Goal: Task Accomplishment & Management: Complete application form

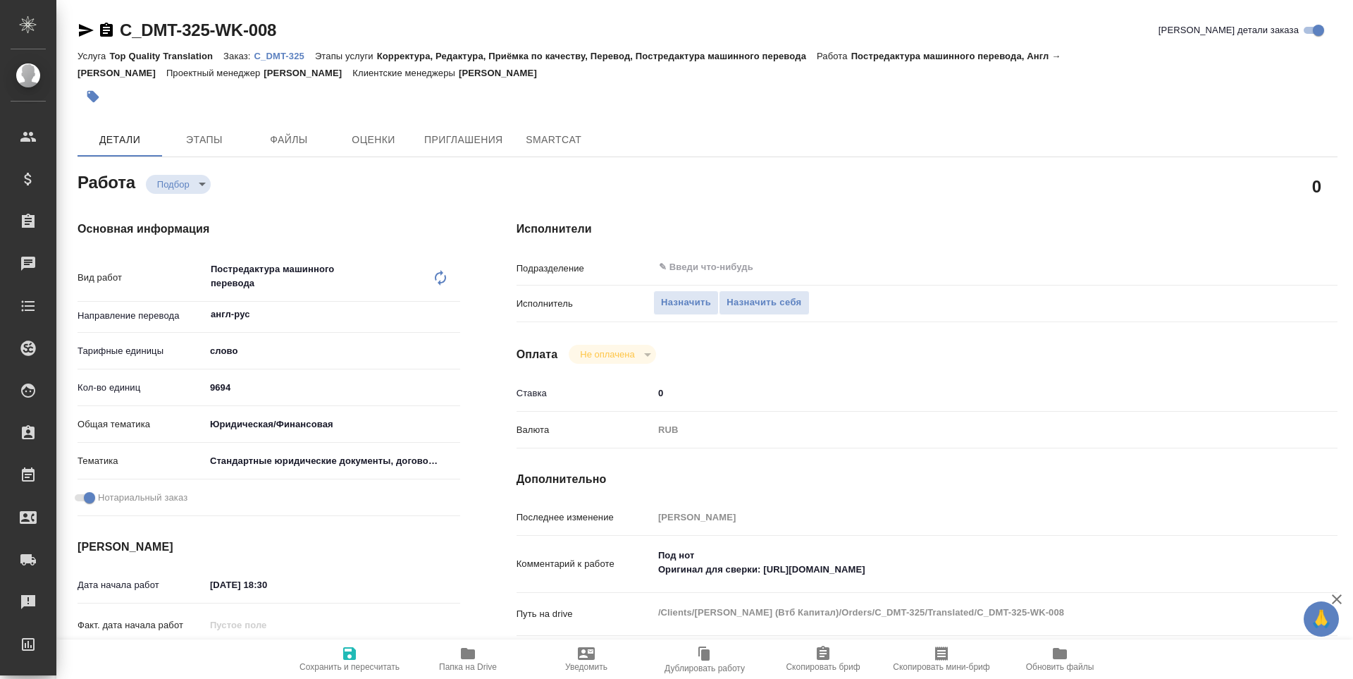
type textarea "x"
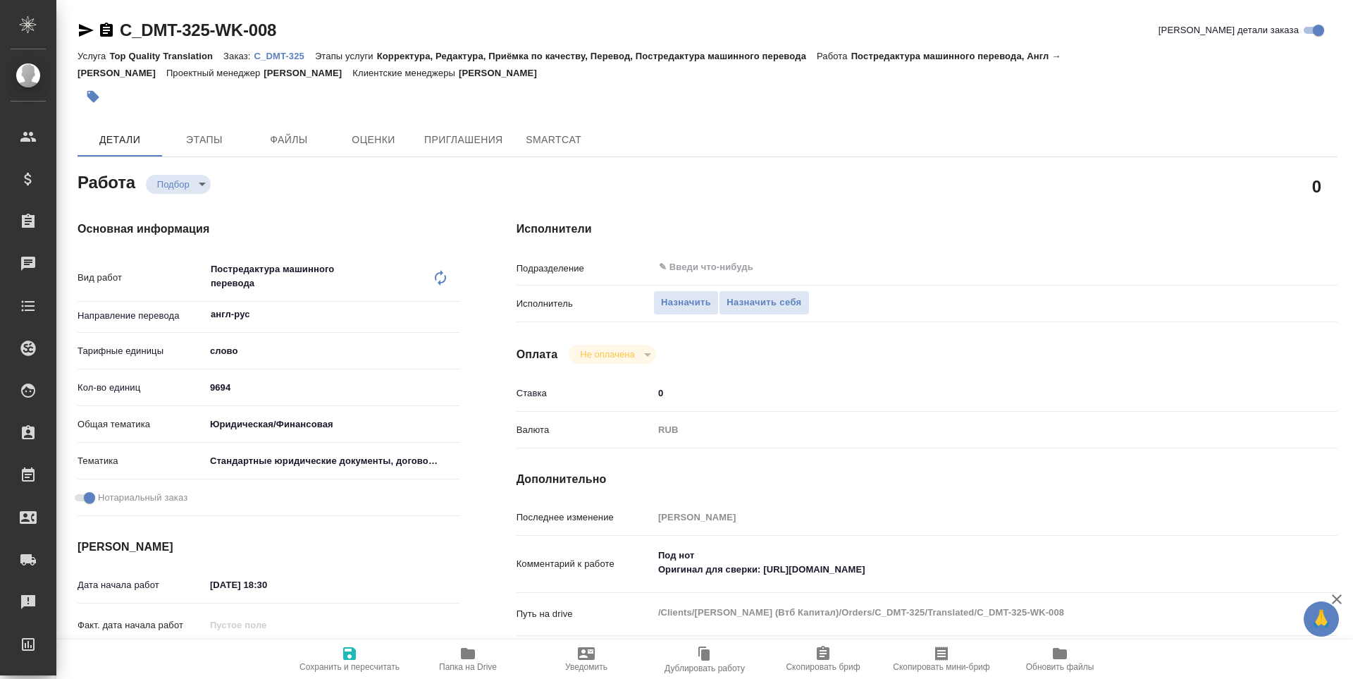
type textarea "x"
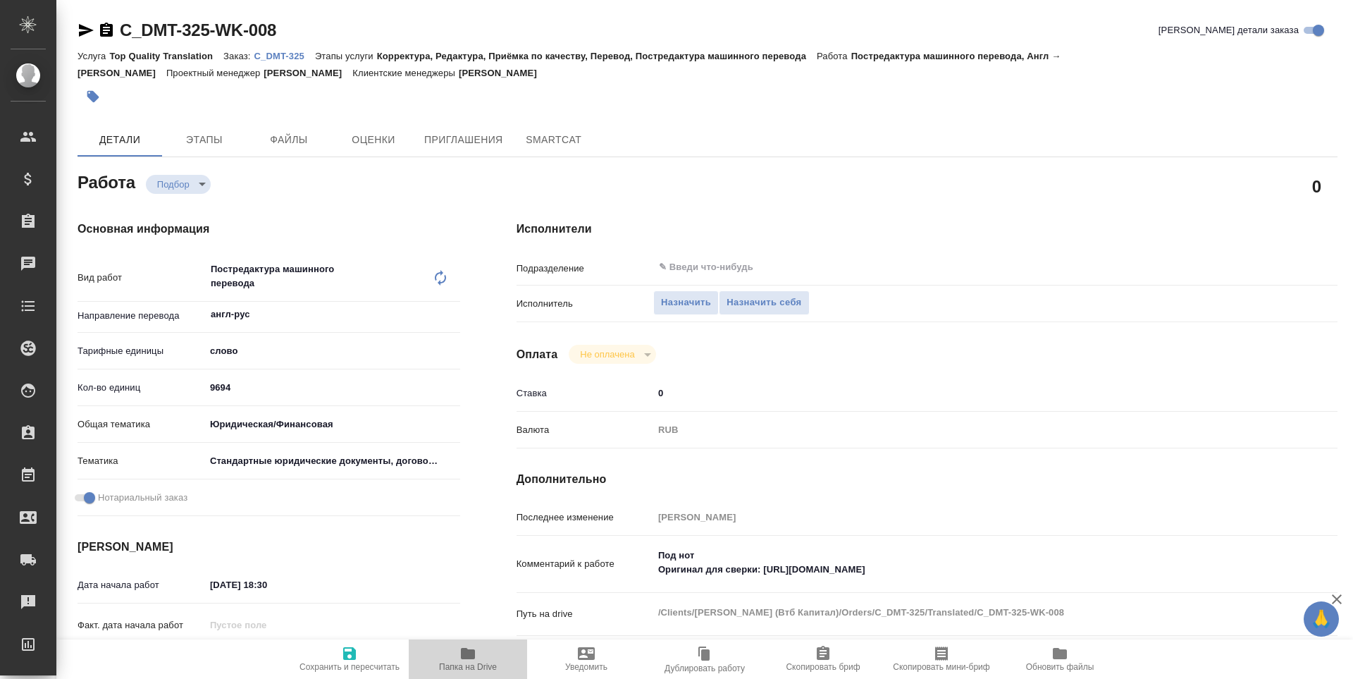
click at [458, 665] on span "Папка на Drive" at bounding box center [468, 667] width 58 height 10
type textarea "x"
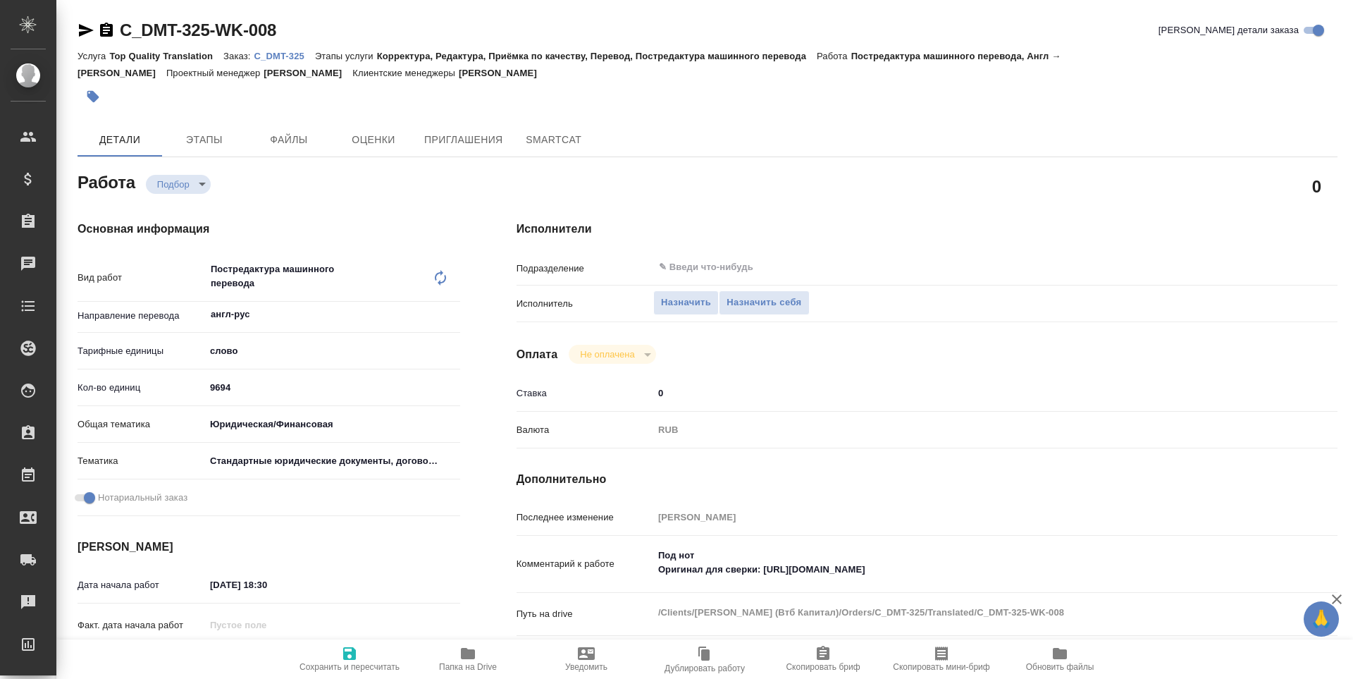
type textarea "x"
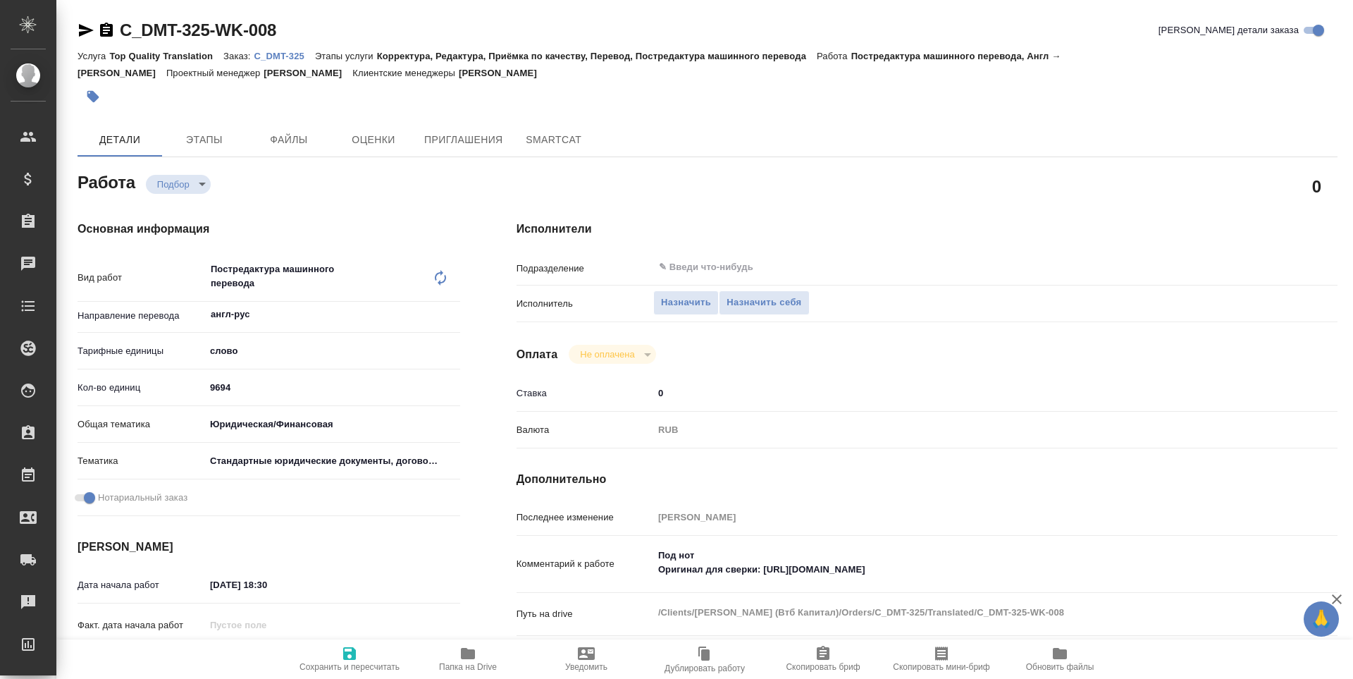
type textarea "x"
click at [785, 299] on span "Назначить себя" at bounding box center [764, 303] width 75 height 16
type textarea "x"
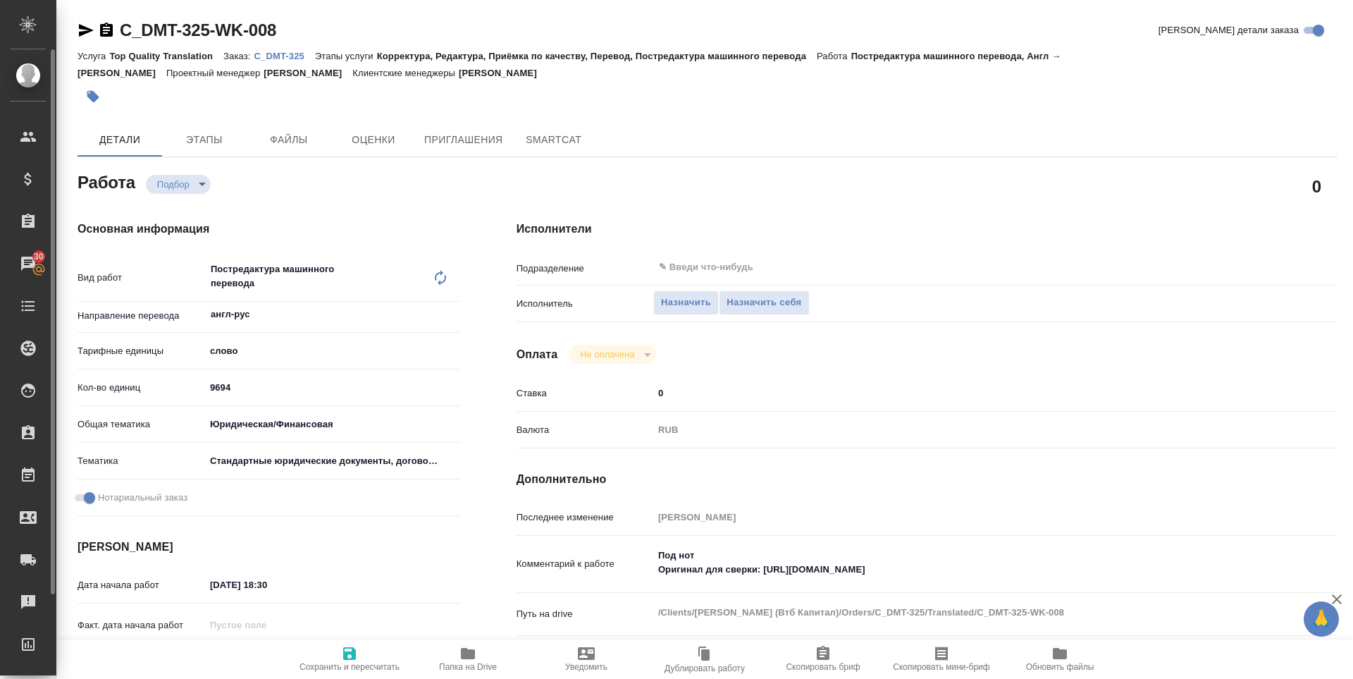
type textarea "x"
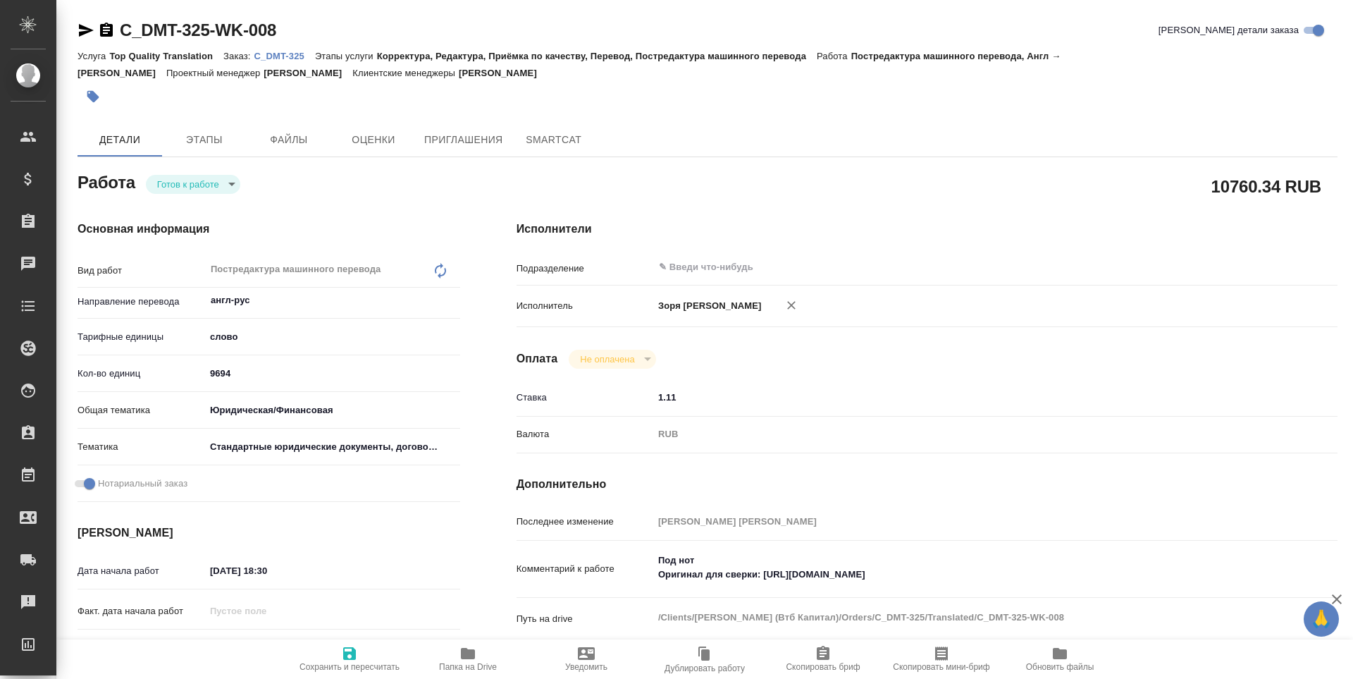
type textarea "x"
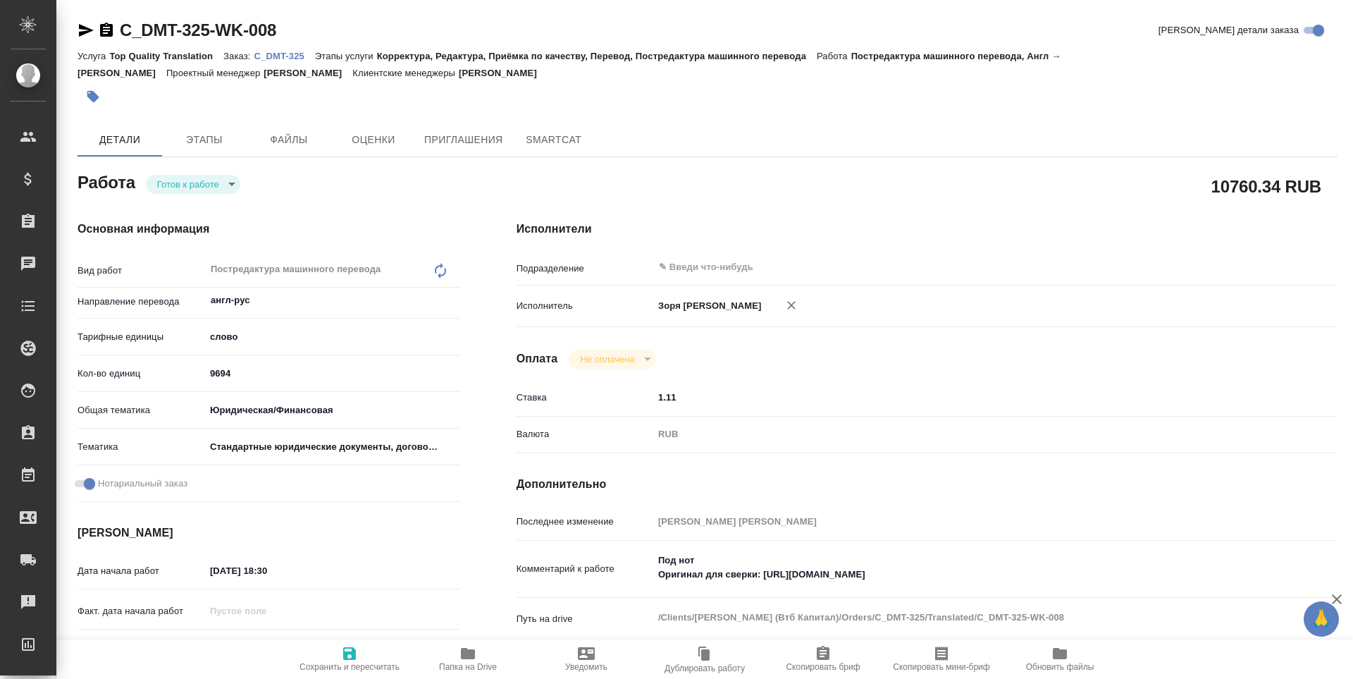
type textarea "x"
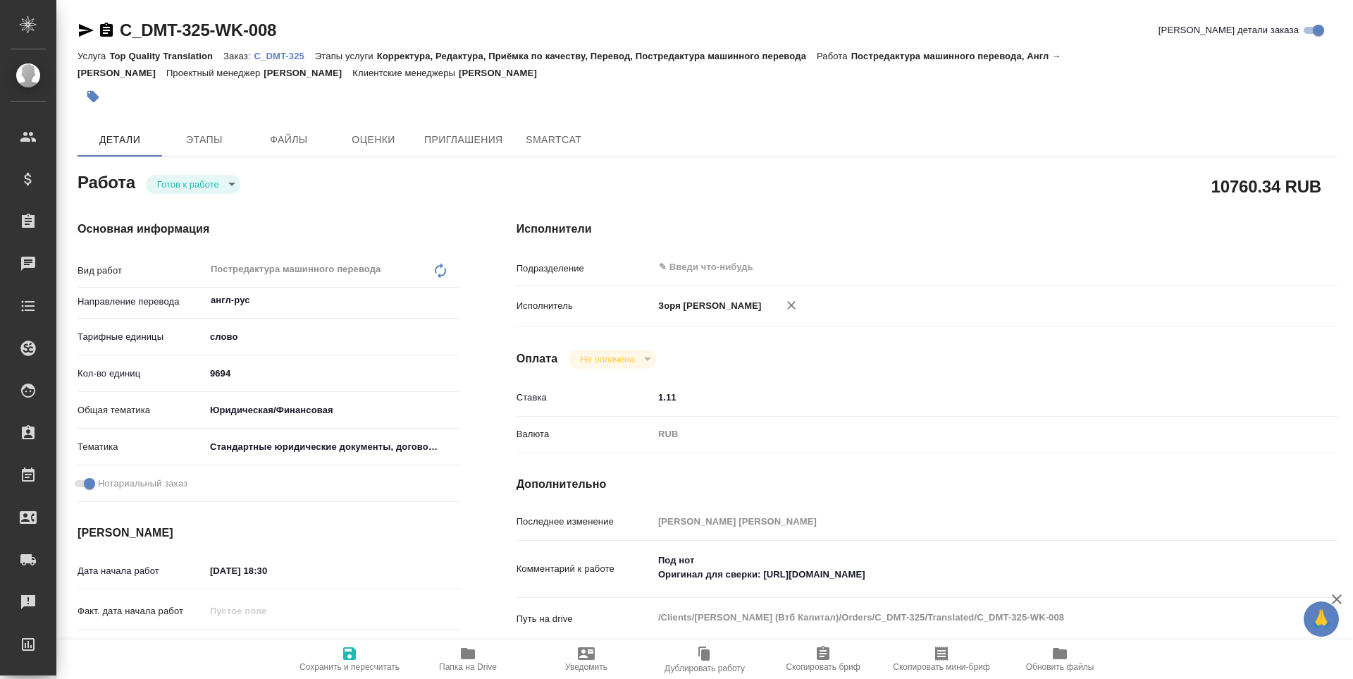
type textarea "x"
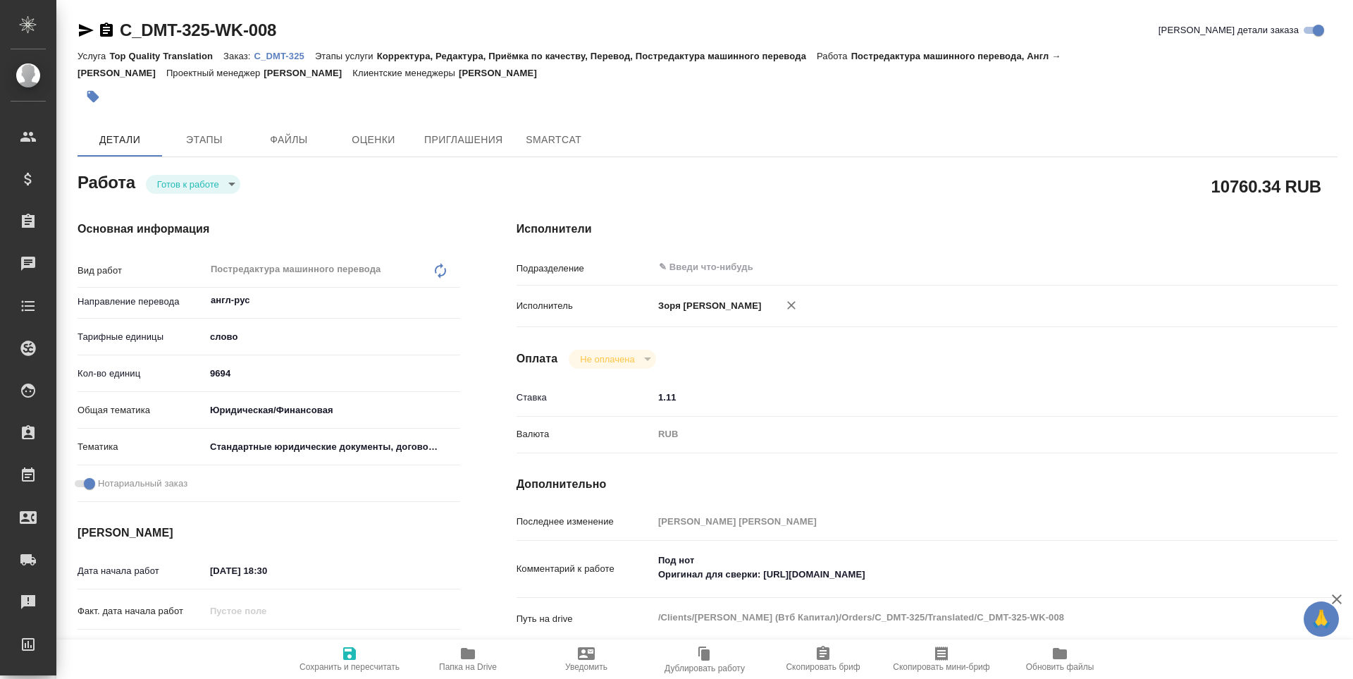
type textarea "x"
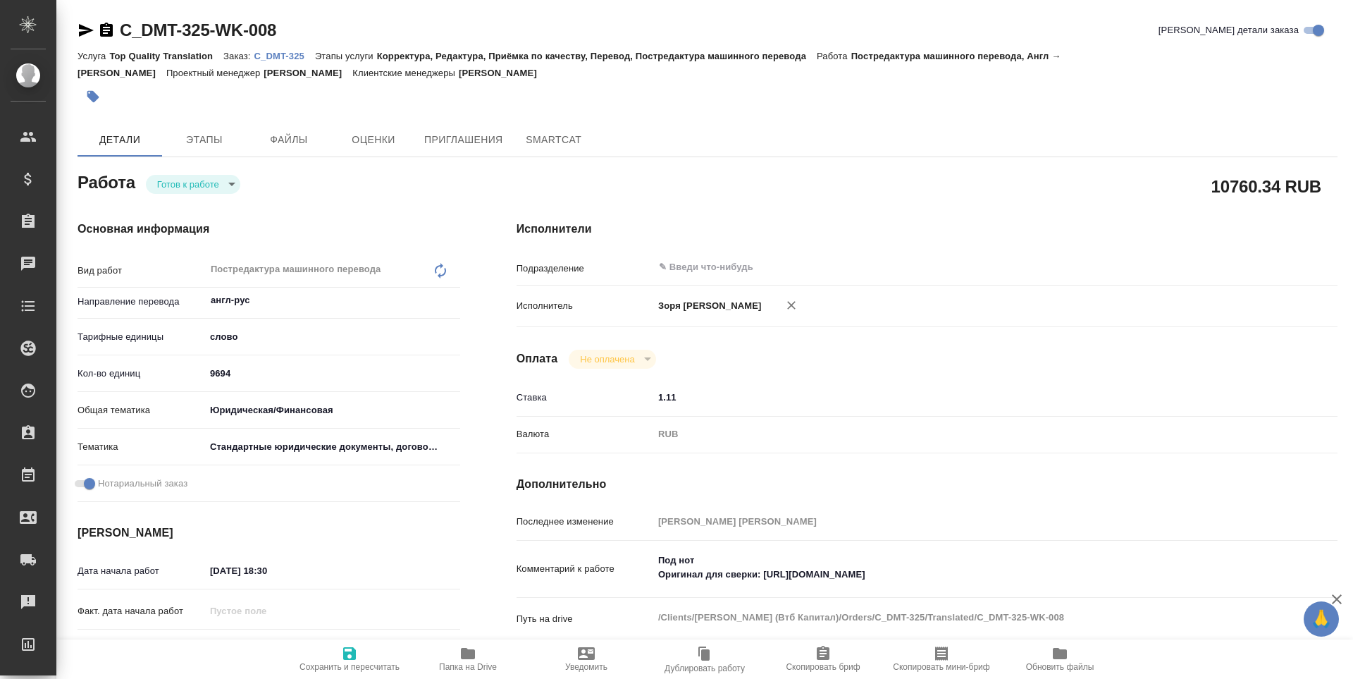
type textarea "x"
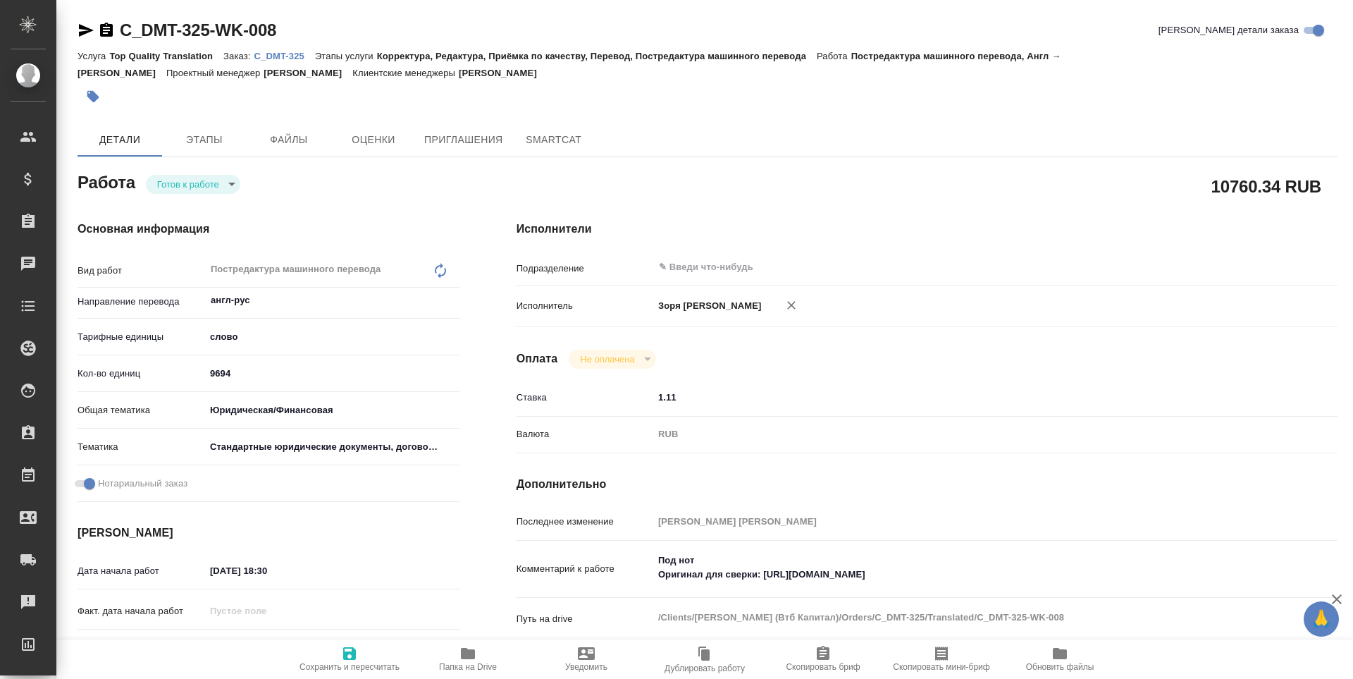
type textarea "x"
